Goal: Task Accomplishment & Management: Manage account settings

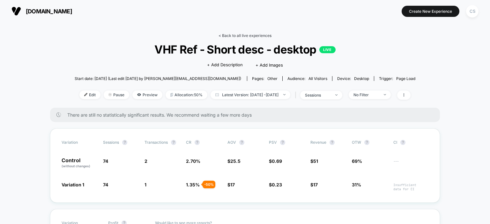
click at [234, 34] on link "< Back to all live experiences" at bounding box center [244, 35] width 53 height 5
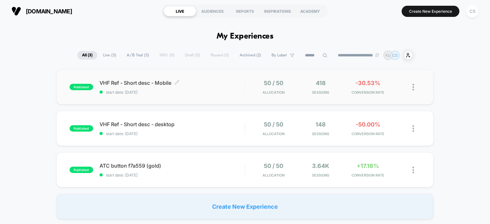
click at [129, 82] on span "VHF Ref - Short desc - Mobile Click to edit experience details" at bounding box center [171, 83] width 145 height 6
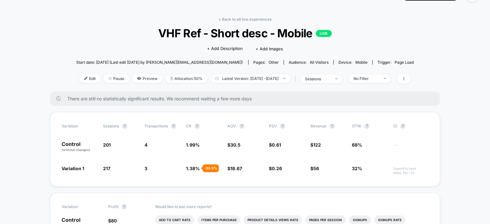
scroll to position [32, 0]
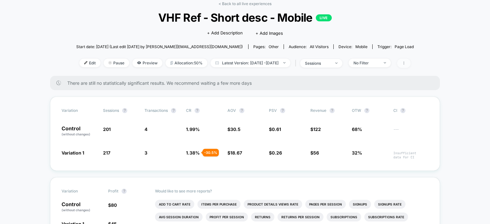
click at [406, 63] on icon at bounding box center [404, 63] width 4 height 4
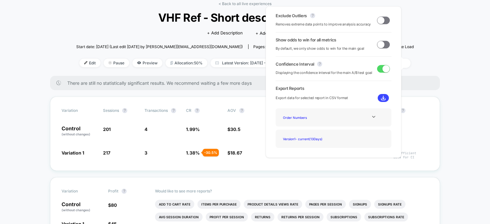
click at [414, 44] on div "Start date: 7/31/2025 (Last edit 7/31/2025 by carolyn@theboatgalley.com) Pages:…" at bounding box center [245, 46] width 338 height 11
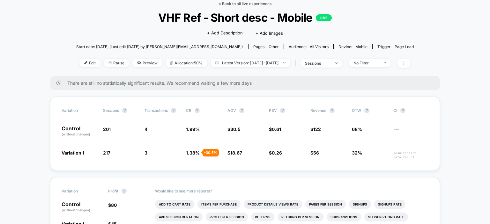
click at [245, 4] on link "< Back to all live experiences" at bounding box center [244, 3] width 53 height 5
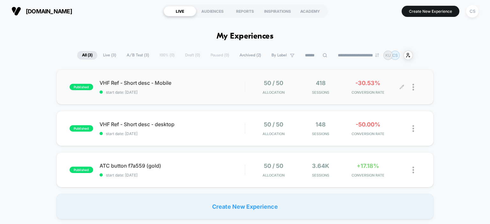
click at [412, 86] on div at bounding box center [411, 87] width 19 height 15
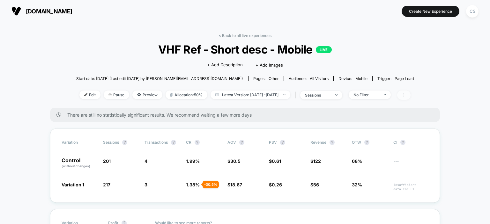
click at [406, 95] on icon at bounding box center [404, 95] width 4 height 4
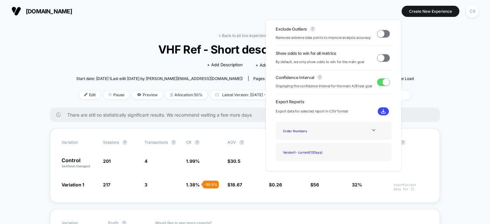
click at [410, 92] on div at bounding box center [402, 95] width 17 height 9
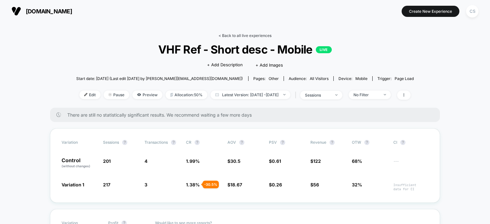
click at [236, 35] on link "< Back to all live experiences" at bounding box center [244, 35] width 53 height 5
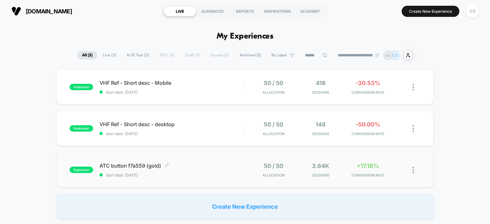
click at [128, 165] on span "ATC button f7a559 (gold) Click to edit experience details" at bounding box center [171, 166] width 145 height 6
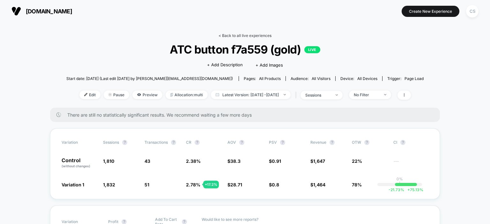
click at [248, 36] on link "< Back to all live experiences" at bounding box center [244, 35] width 53 height 5
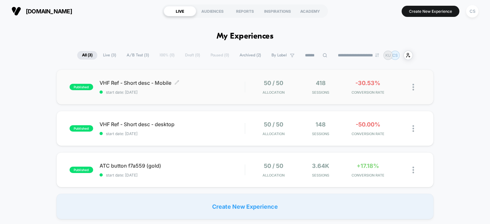
click at [211, 89] on div "VHF Ref - Short desc - Mobile Click to edit experience details Click to edit ex…" at bounding box center [171, 87] width 145 height 15
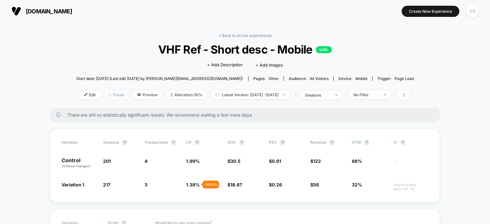
click at [104, 94] on span "Pause" at bounding box center [117, 95] width 26 height 9
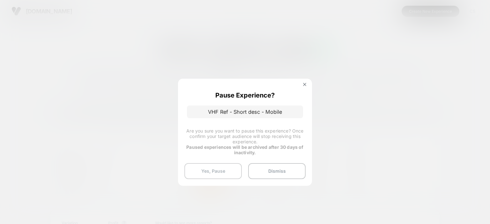
click at [210, 172] on button "Yes, Pause" at bounding box center [212, 171] width 57 height 16
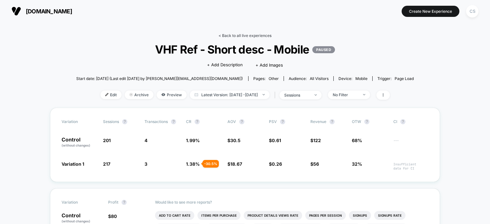
click at [230, 34] on link "< Back to all live experiences" at bounding box center [244, 35] width 53 height 5
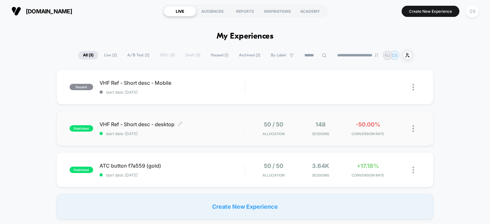
click at [135, 122] on span "VHF Ref - Short desc - desktop Click to edit experience details" at bounding box center [171, 124] width 145 height 6
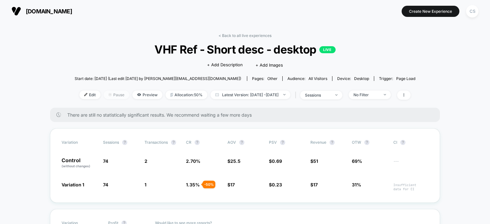
click at [108, 94] on span "Pause" at bounding box center [117, 95] width 26 height 9
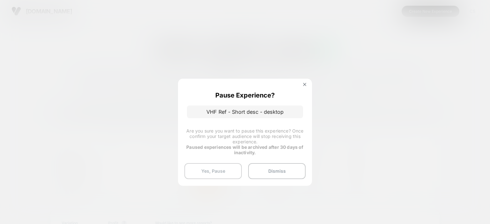
click at [201, 172] on button "Yes, Pause" at bounding box center [212, 171] width 57 height 16
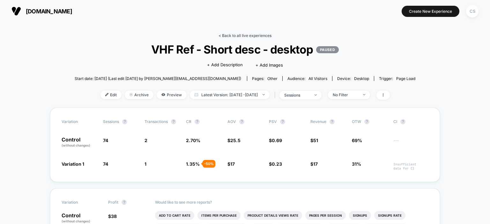
click at [241, 35] on link "< Back to all live experiences" at bounding box center [244, 35] width 53 height 5
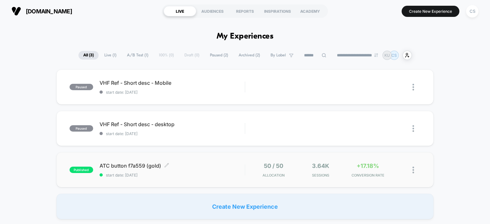
click at [120, 166] on span "ATC button f7a559 (gold) Click to edit experience details" at bounding box center [171, 166] width 145 height 6
